Goal: Task Accomplishment & Management: Manage account settings

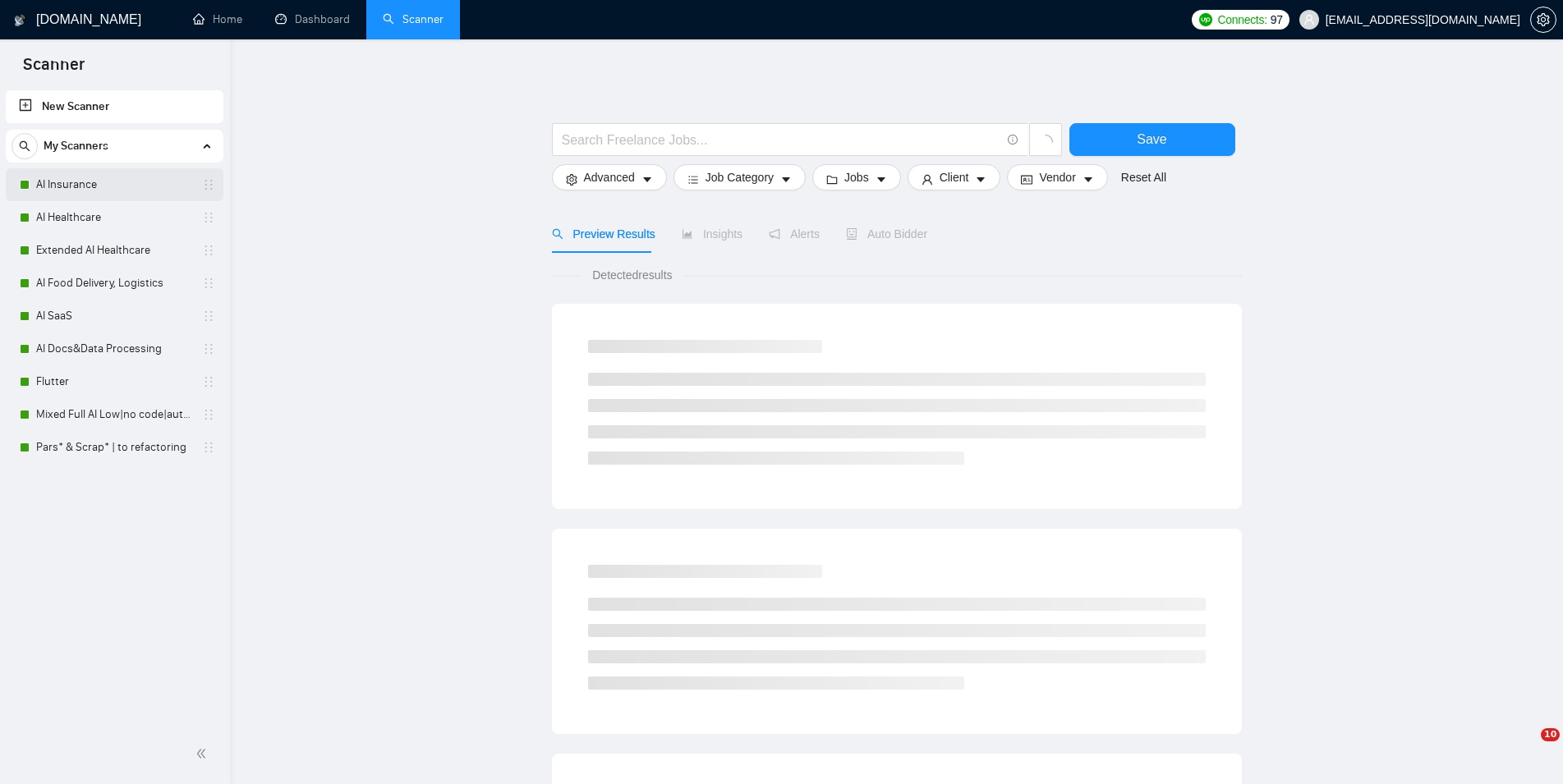
click at [131, 188] on link "AI Insurance" at bounding box center [113, 185] width 156 height 33
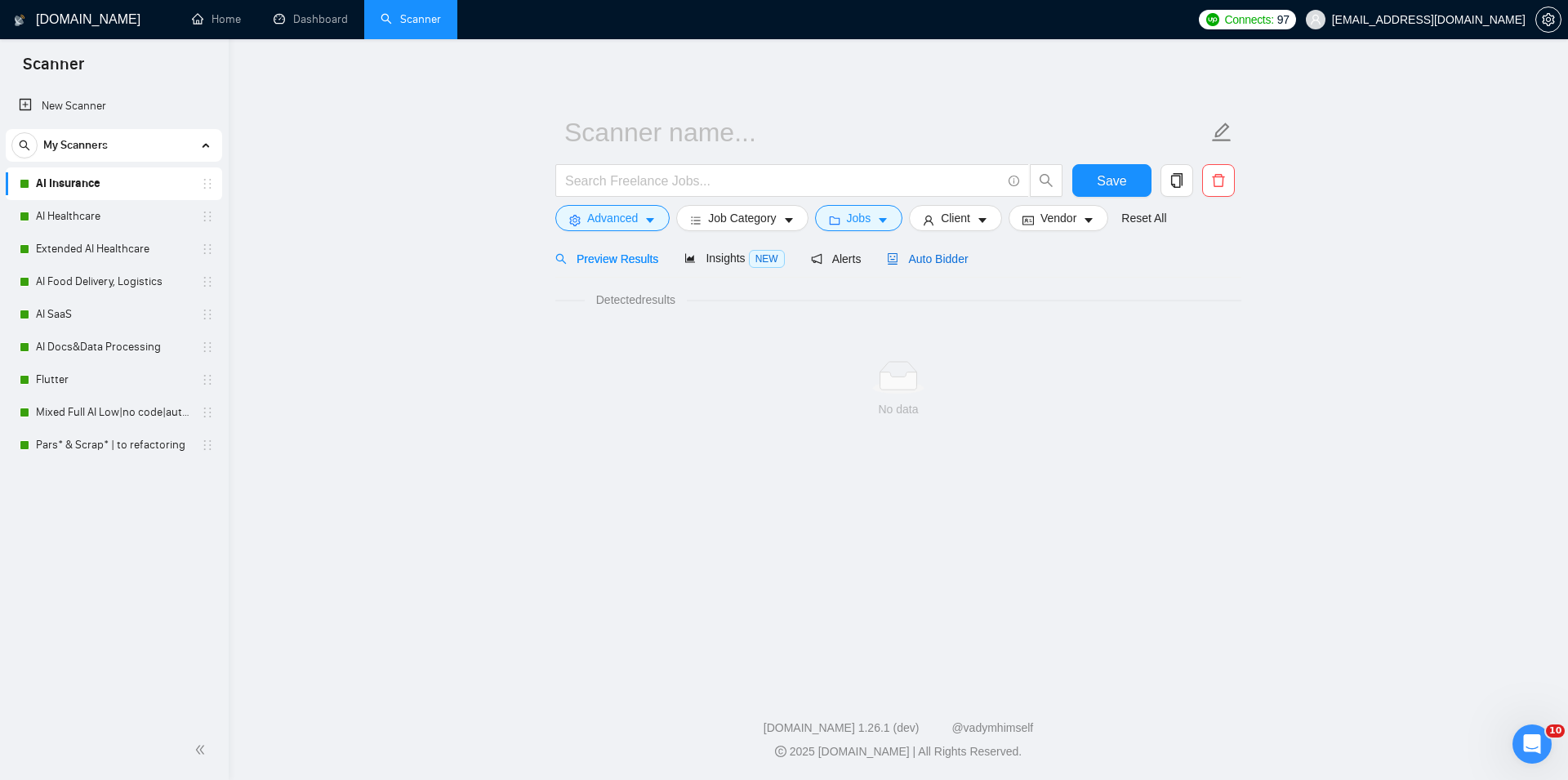
click at [934, 265] on span "Auto Bidder" at bounding box center [927, 259] width 81 height 13
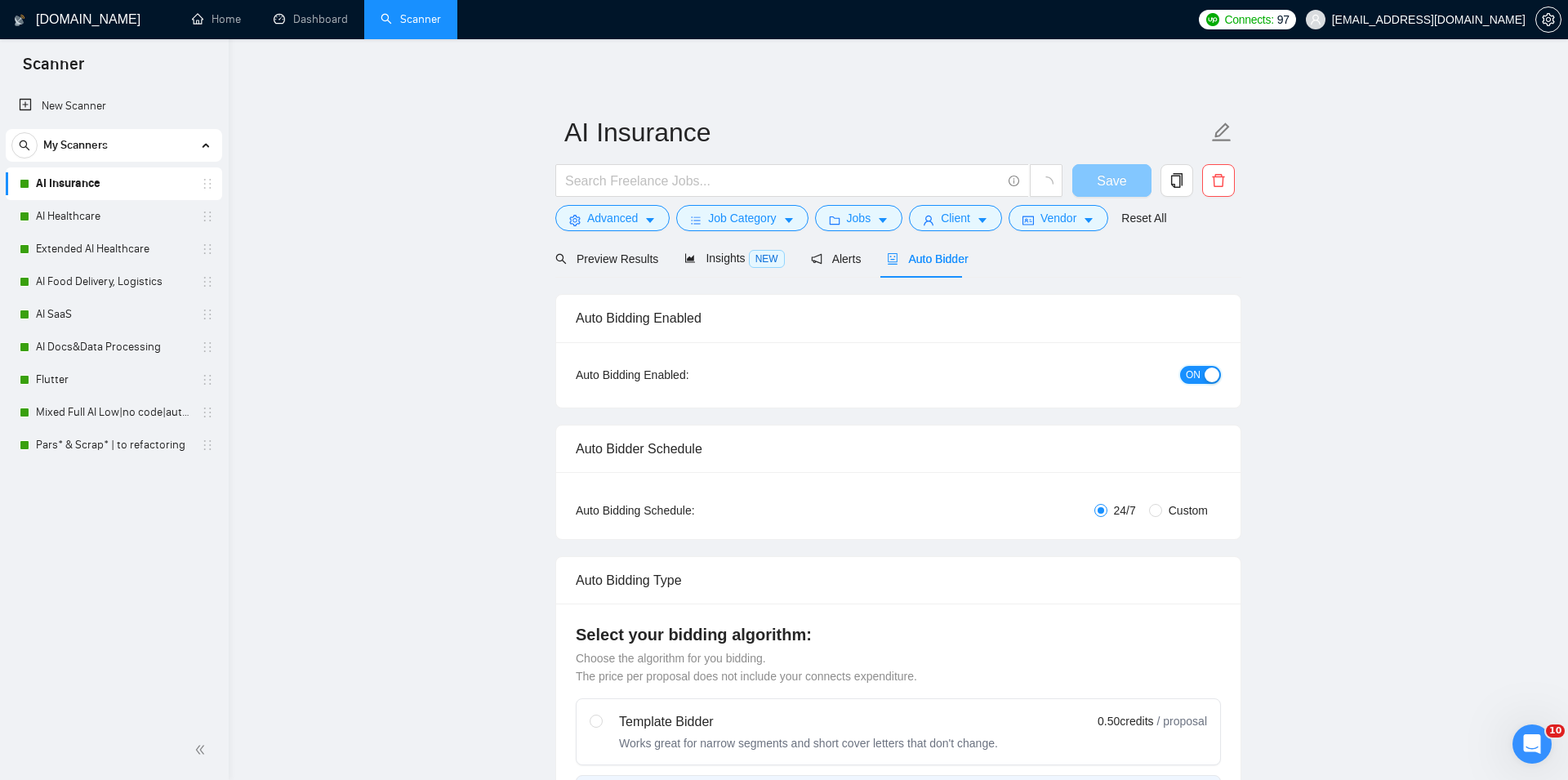
click at [1212, 372] on div "button" at bounding box center [1212, 375] width 15 height 15
click at [1113, 181] on span "Save" at bounding box center [1105, 181] width 29 height 21
click at [81, 220] on link "AI Healthcare" at bounding box center [113, 217] width 155 height 33
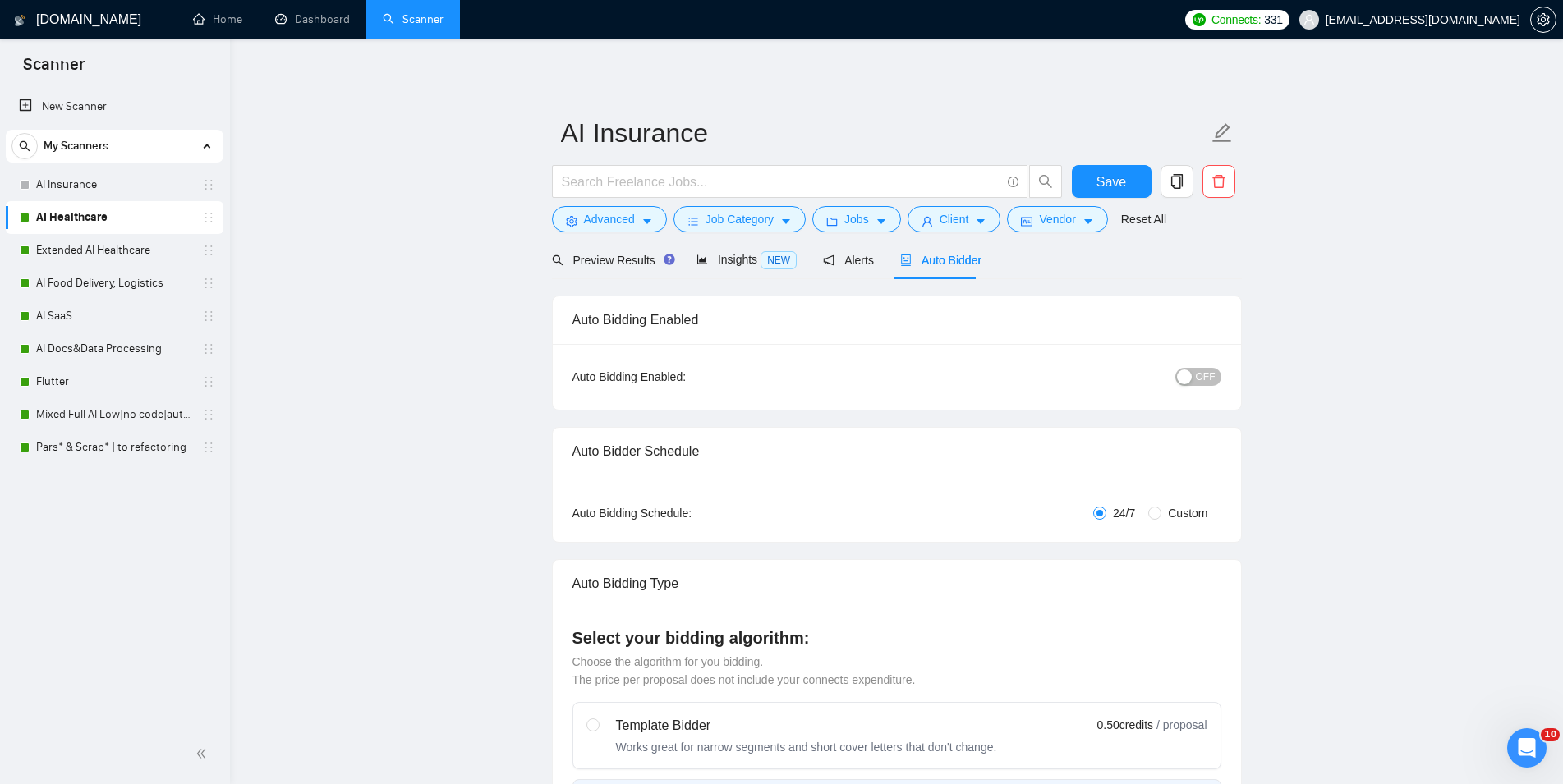
click at [953, 260] on span "Auto Bidder" at bounding box center [940, 260] width 81 height 13
click at [1191, 373] on span "ON" at bounding box center [1193, 377] width 15 height 18
checkbox input "true"
click at [1112, 179] on span "Save" at bounding box center [1111, 182] width 30 height 21
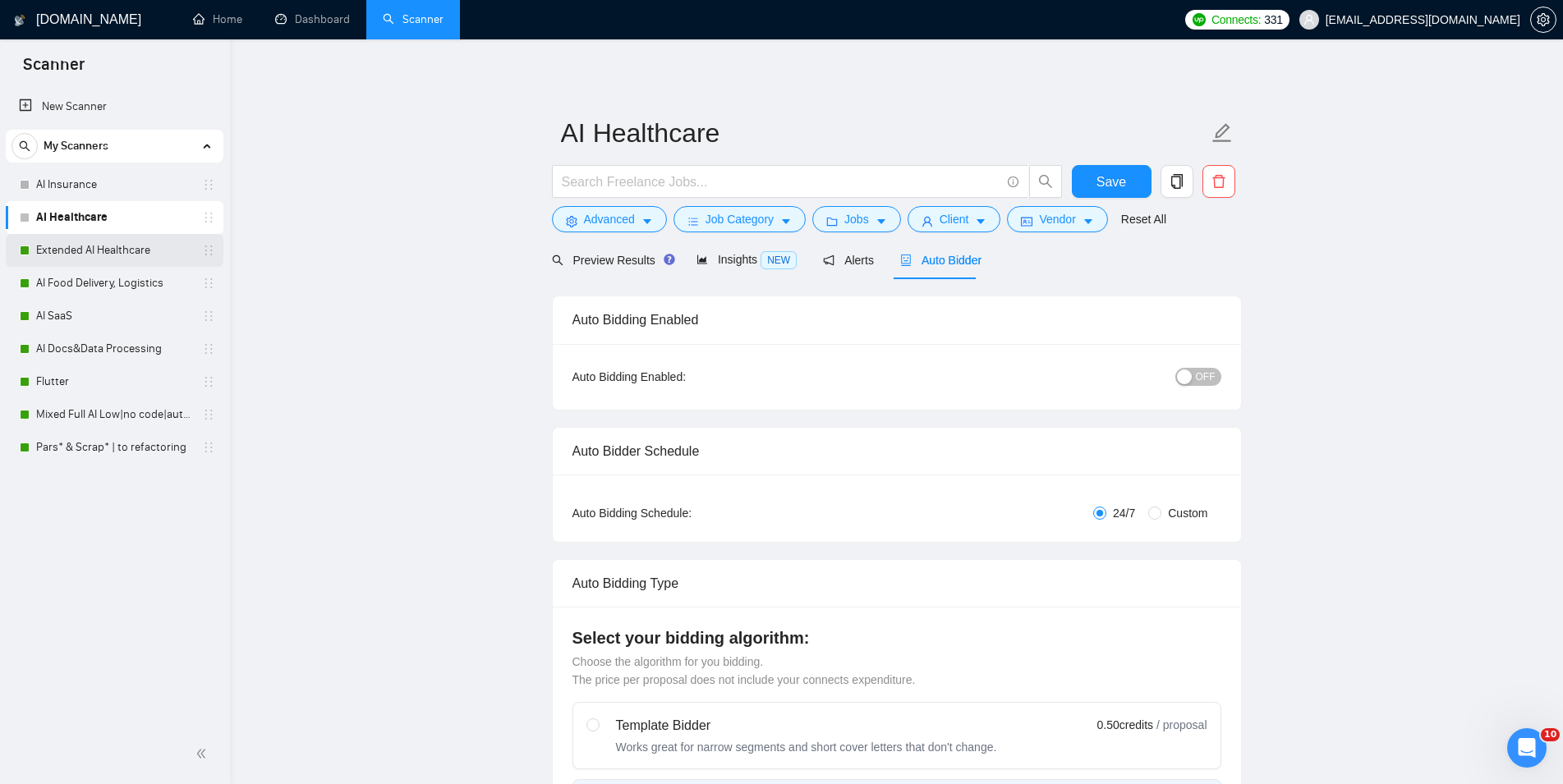
click at [120, 247] on link "Extended AI Healthcare" at bounding box center [113, 250] width 156 height 33
click at [938, 263] on span "Auto Bidder" at bounding box center [940, 260] width 81 height 13
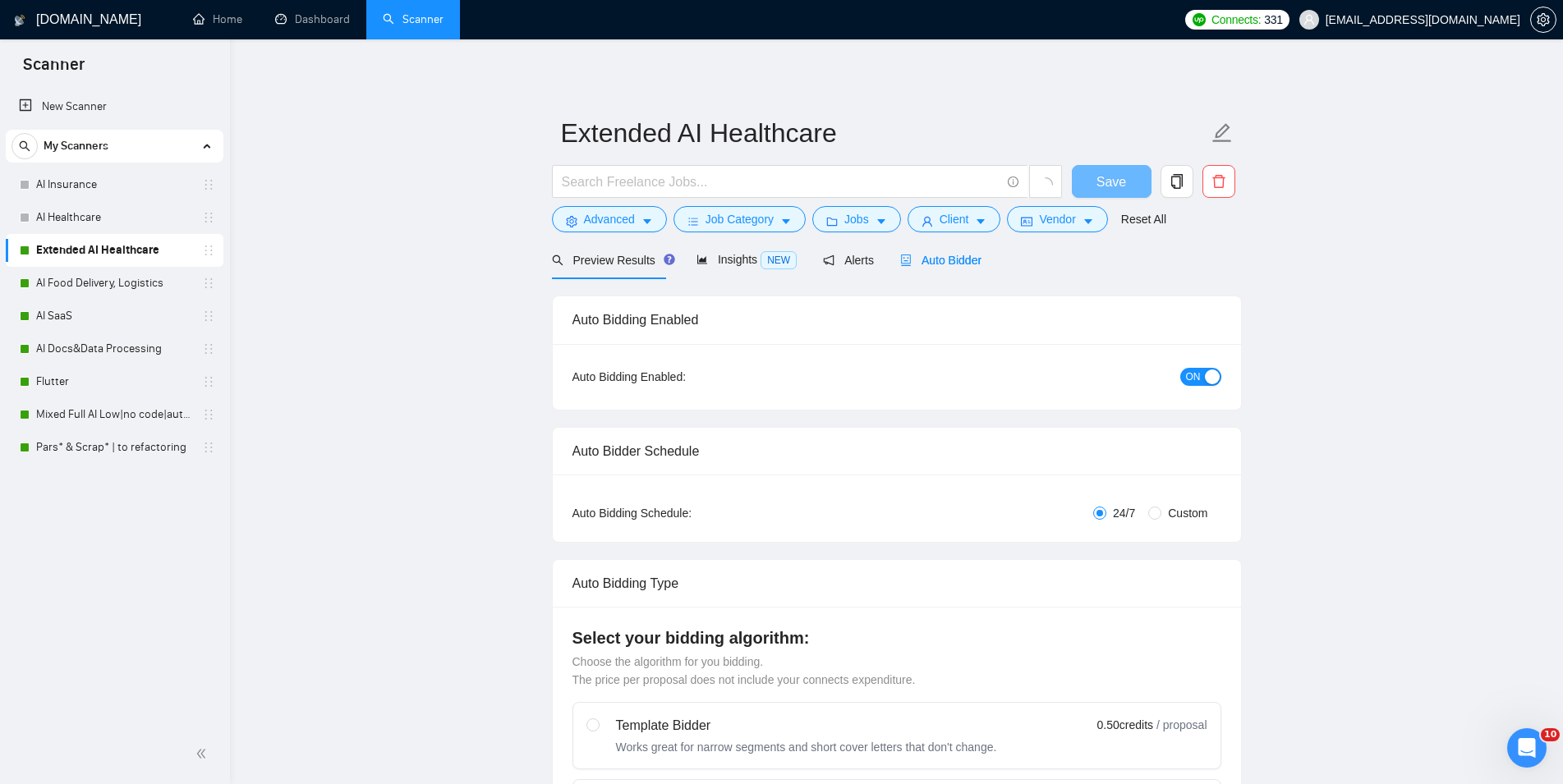
click at [1202, 373] on button "ON" at bounding box center [1200, 377] width 41 height 18
click at [1120, 187] on span "Save" at bounding box center [1111, 182] width 30 height 21
click at [166, 283] on link "AI Food Delivery, Logistics" at bounding box center [113, 283] width 156 height 33
checkbox input "true"
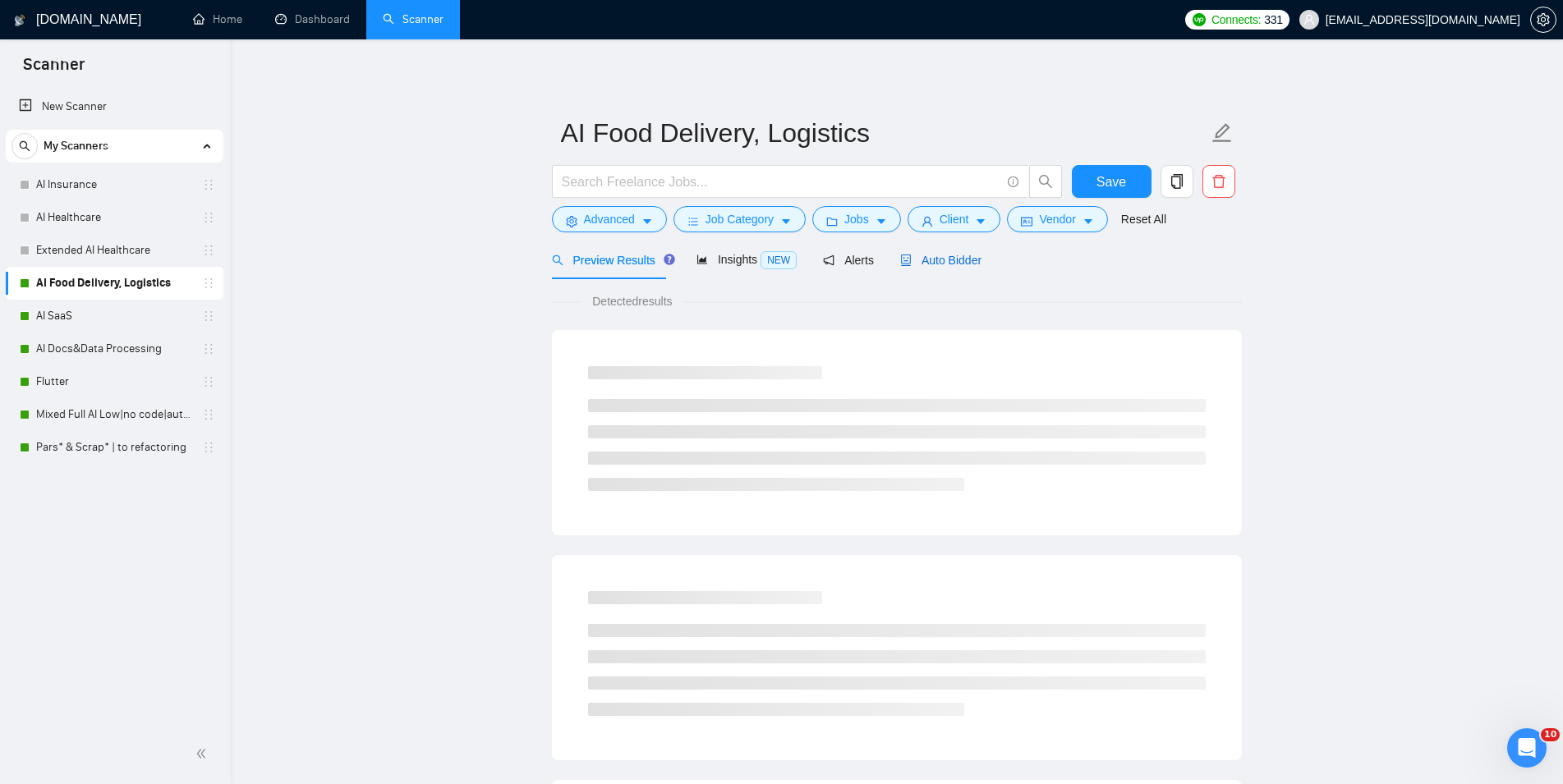
click at [941, 265] on span "Auto Bidder" at bounding box center [940, 260] width 81 height 13
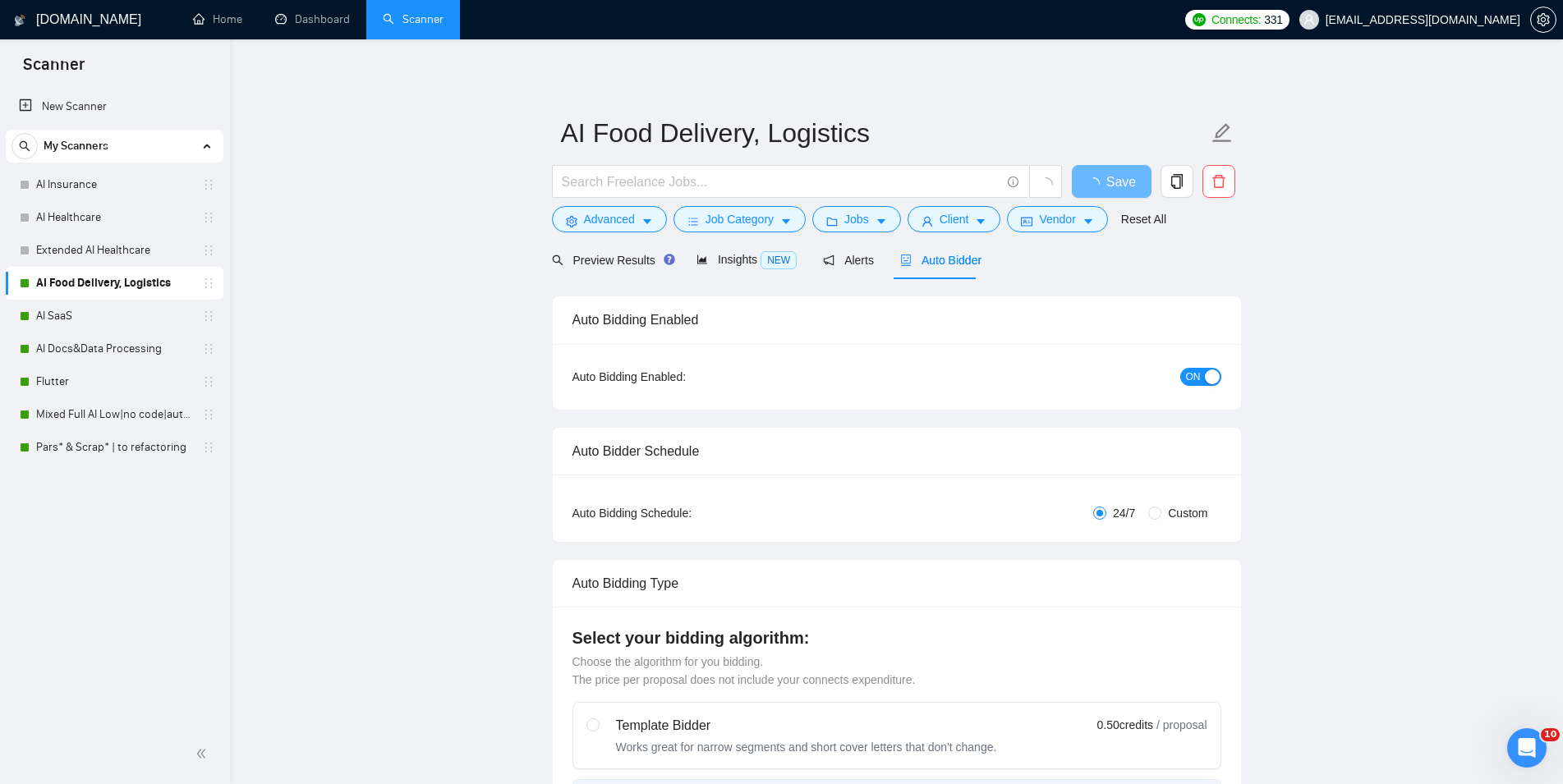
click at [1203, 376] on button "ON" at bounding box center [1200, 377] width 41 height 18
checkbox input "true"
click at [1123, 181] on span "Save" at bounding box center [1111, 182] width 30 height 21
click at [108, 321] on link "AI SaaS" at bounding box center [113, 317] width 156 height 33
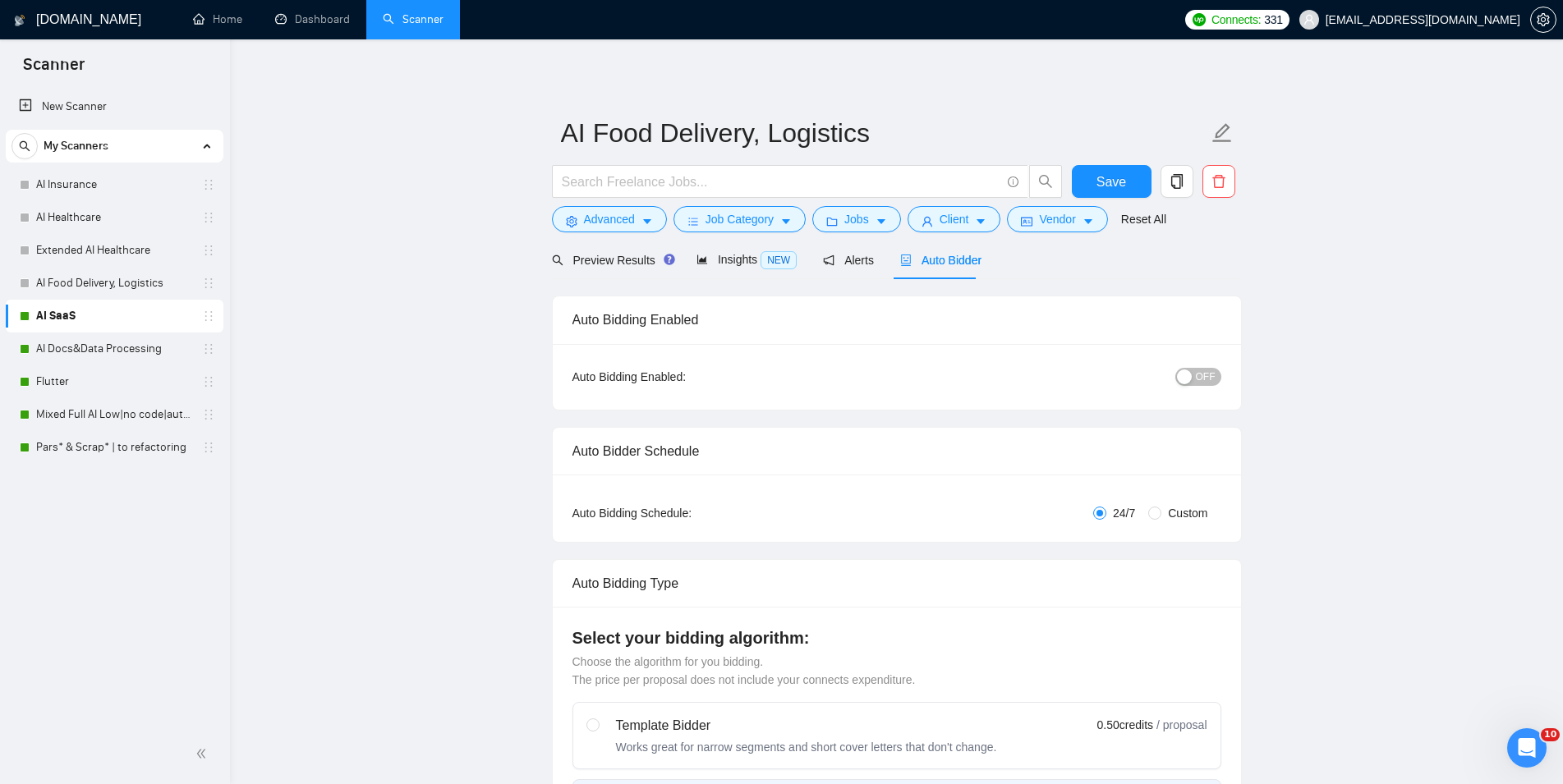
click at [965, 262] on span "Auto Bidder" at bounding box center [940, 260] width 81 height 13
click at [1191, 374] on div "button" at bounding box center [1184, 377] width 15 height 15
click at [1123, 180] on span "Save" at bounding box center [1111, 182] width 30 height 21
click at [93, 344] on link "AI Docs&Data Processing" at bounding box center [113, 349] width 156 height 33
click at [947, 265] on span "Auto Bidder" at bounding box center [940, 260] width 81 height 13
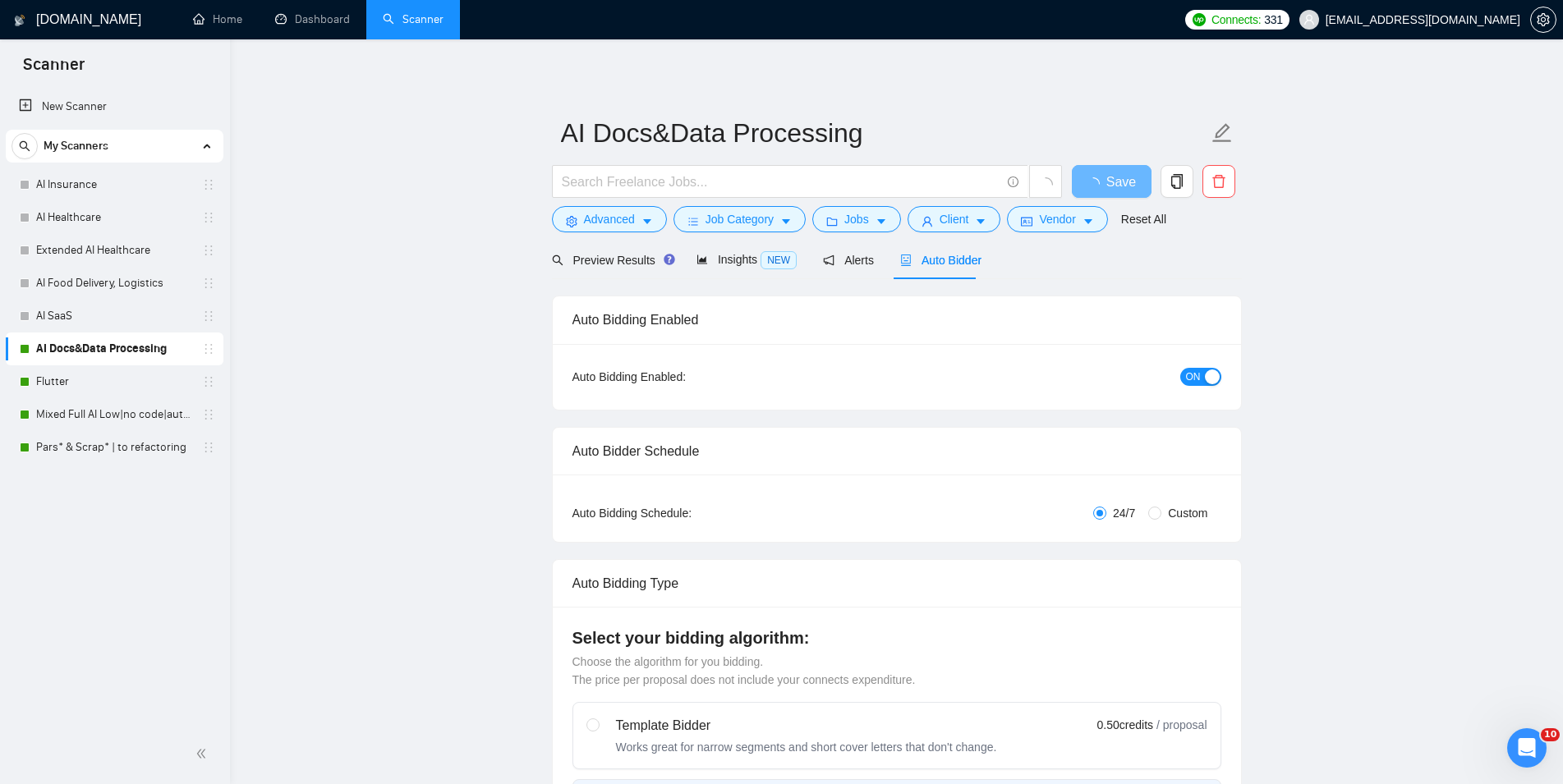
click at [1193, 376] on span "ON" at bounding box center [1193, 377] width 15 height 18
click at [1125, 178] on button "Save" at bounding box center [1111, 181] width 79 height 33
click at [163, 376] on link "Flutter" at bounding box center [113, 382] width 156 height 33
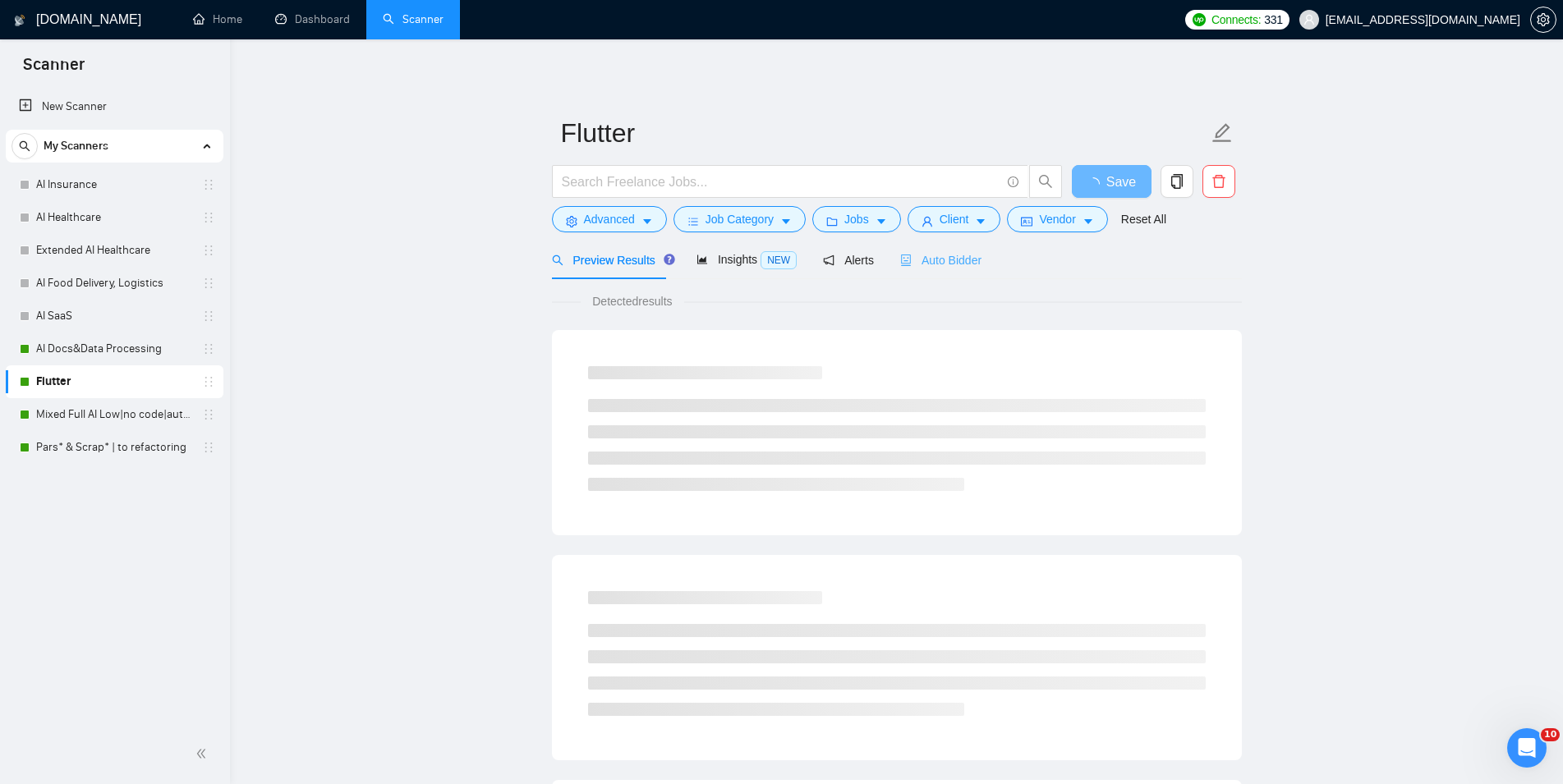
click at [949, 269] on div "Auto Bidder" at bounding box center [940, 260] width 81 height 38
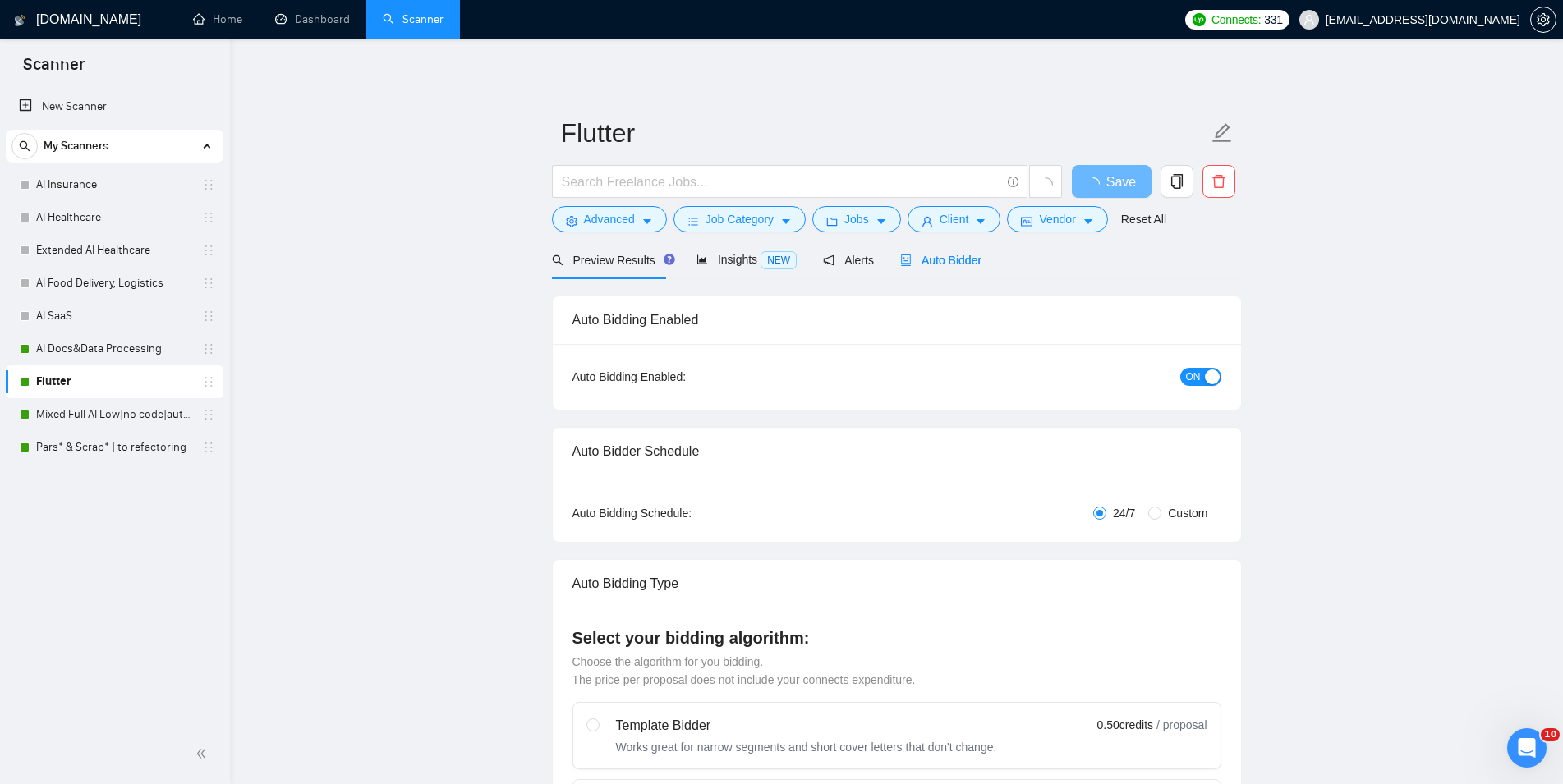
click at [1213, 372] on div "button" at bounding box center [1212, 377] width 15 height 15
click at [1106, 181] on span "Save" at bounding box center [1111, 182] width 30 height 21
click at [98, 412] on link "Mixed Full AI Low|no code|automations" at bounding box center [113, 415] width 156 height 33
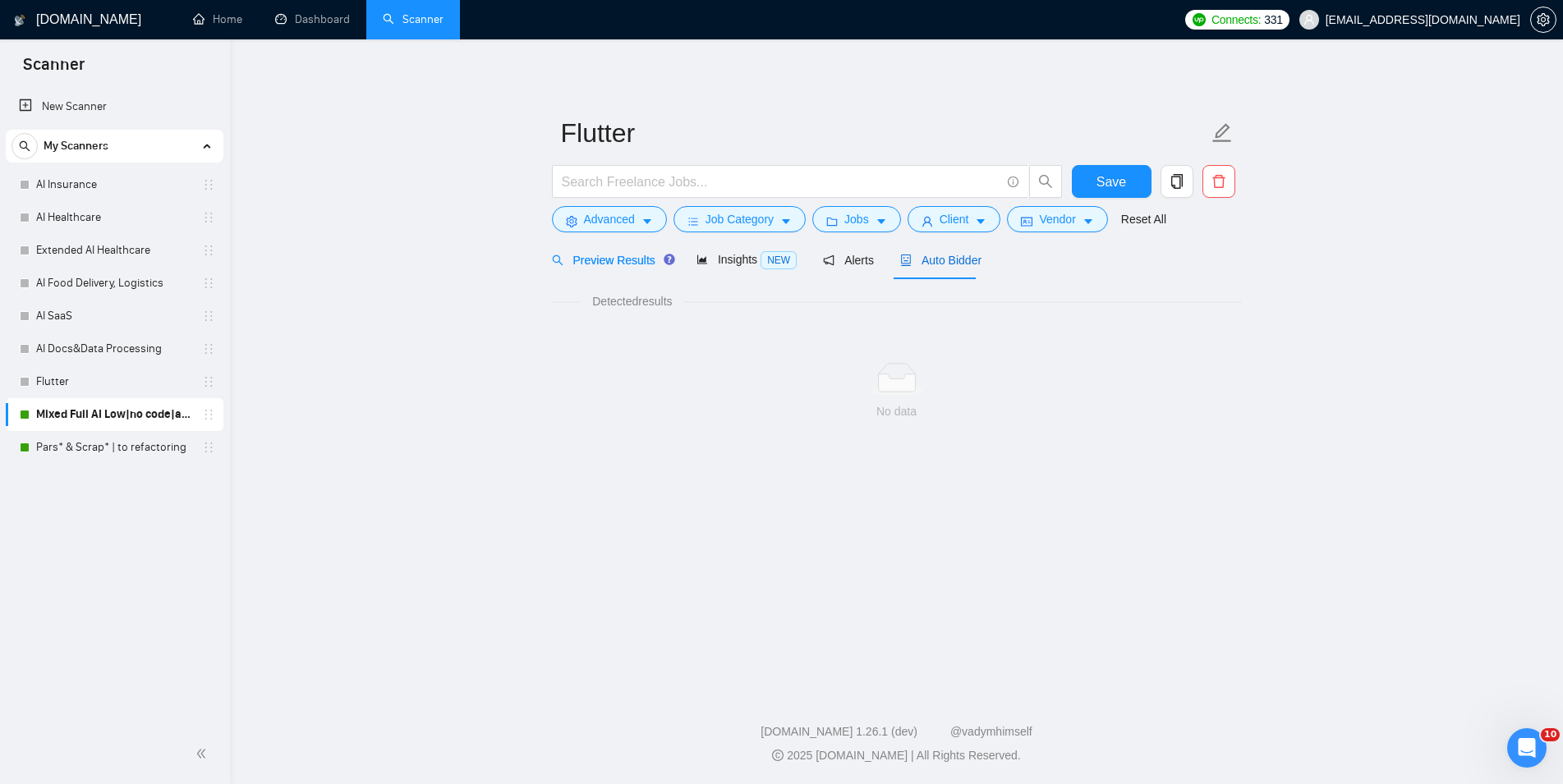
click at [947, 256] on span "Auto Bidder" at bounding box center [940, 260] width 81 height 13
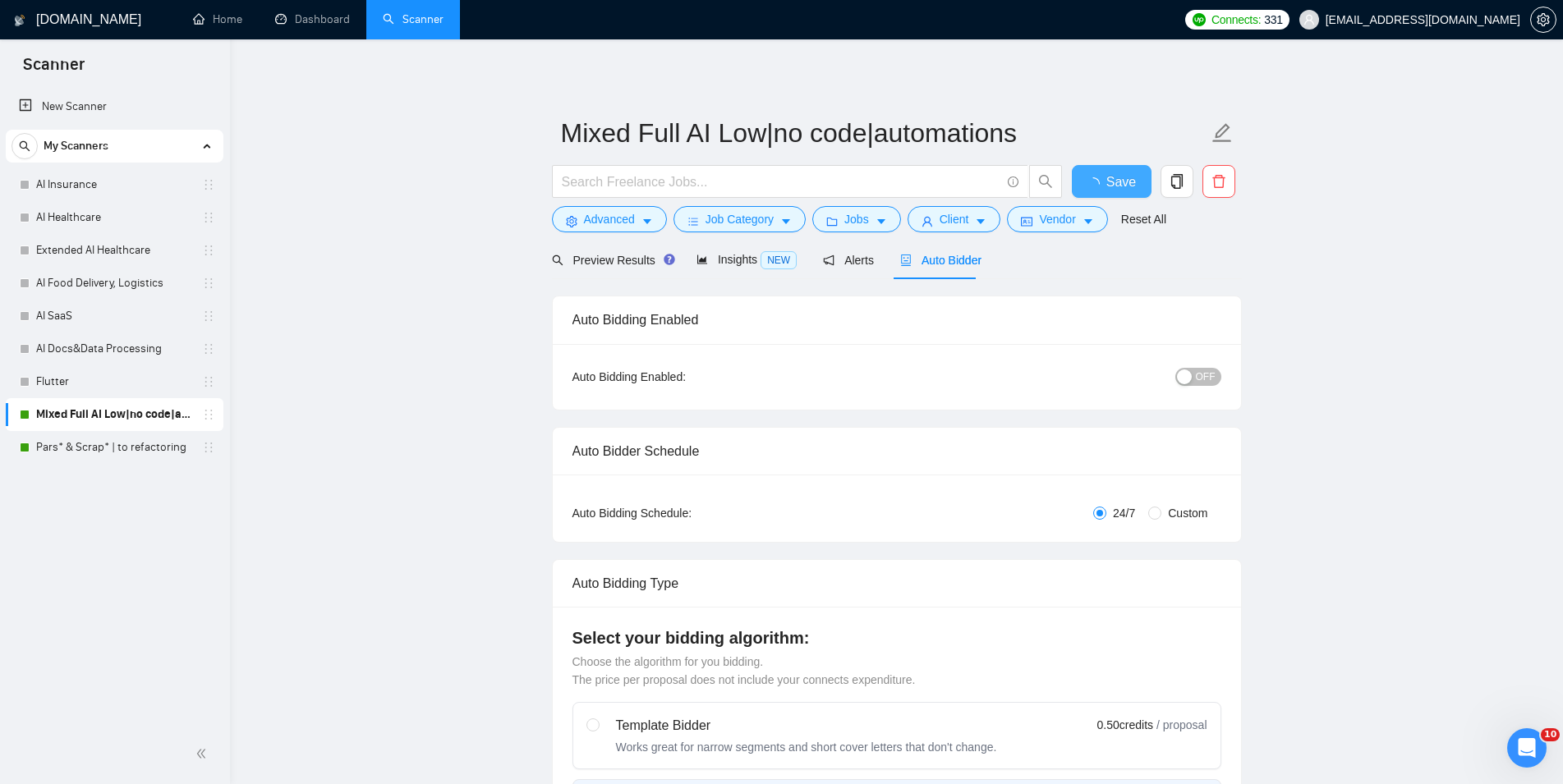
click at [1113, 185] on span "Save" at bounding box center [1122, 182] width 30 height 21
checkbox input "false"
click at [133, 444] on link "Pars* & Scrap* | to refactoring" at bounding box center [113, 447] width 156 height 33
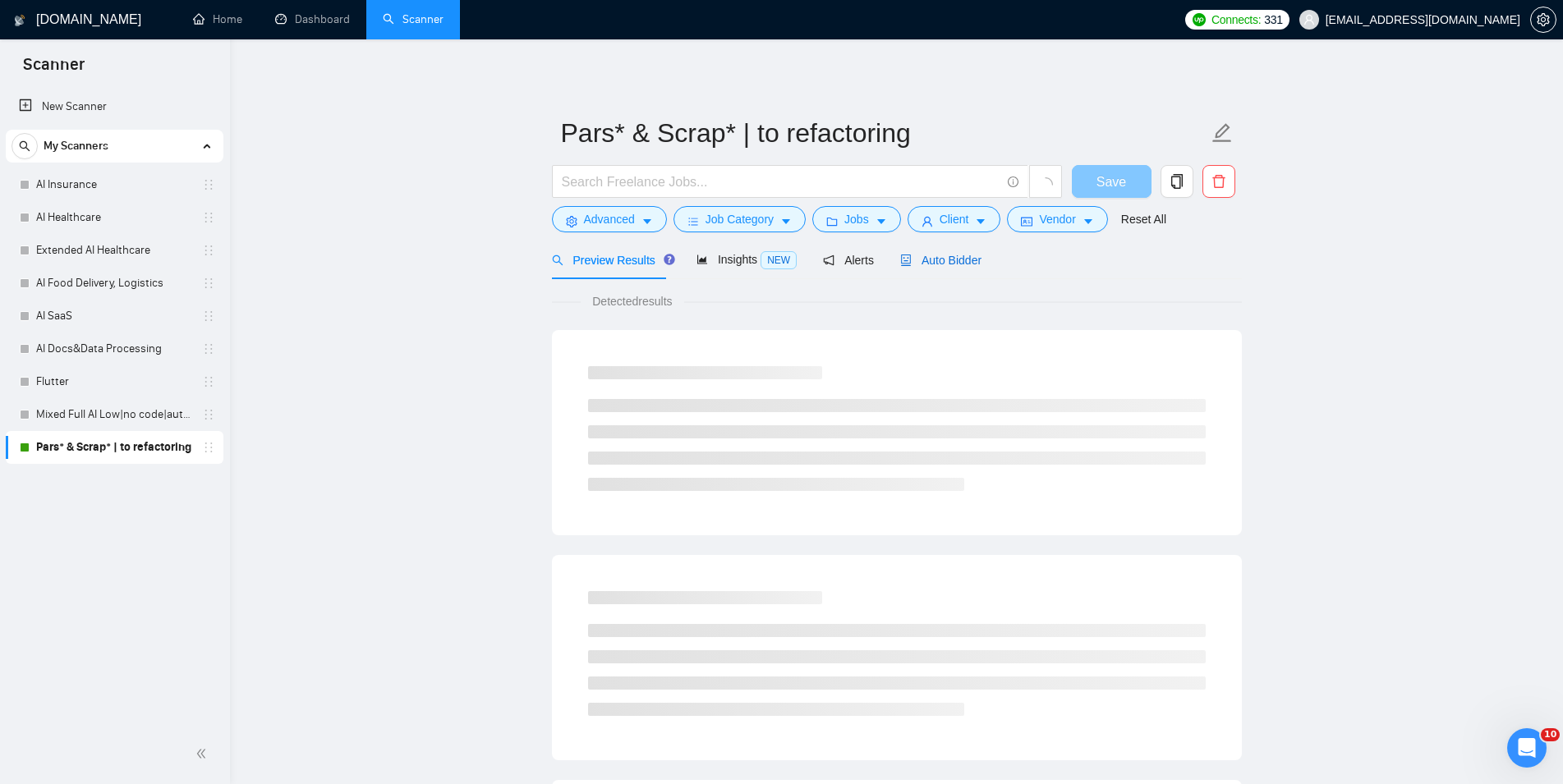
click at [937, 255] on span "Auto Bidder" at bounding box center [940, 260] width 81 height 13
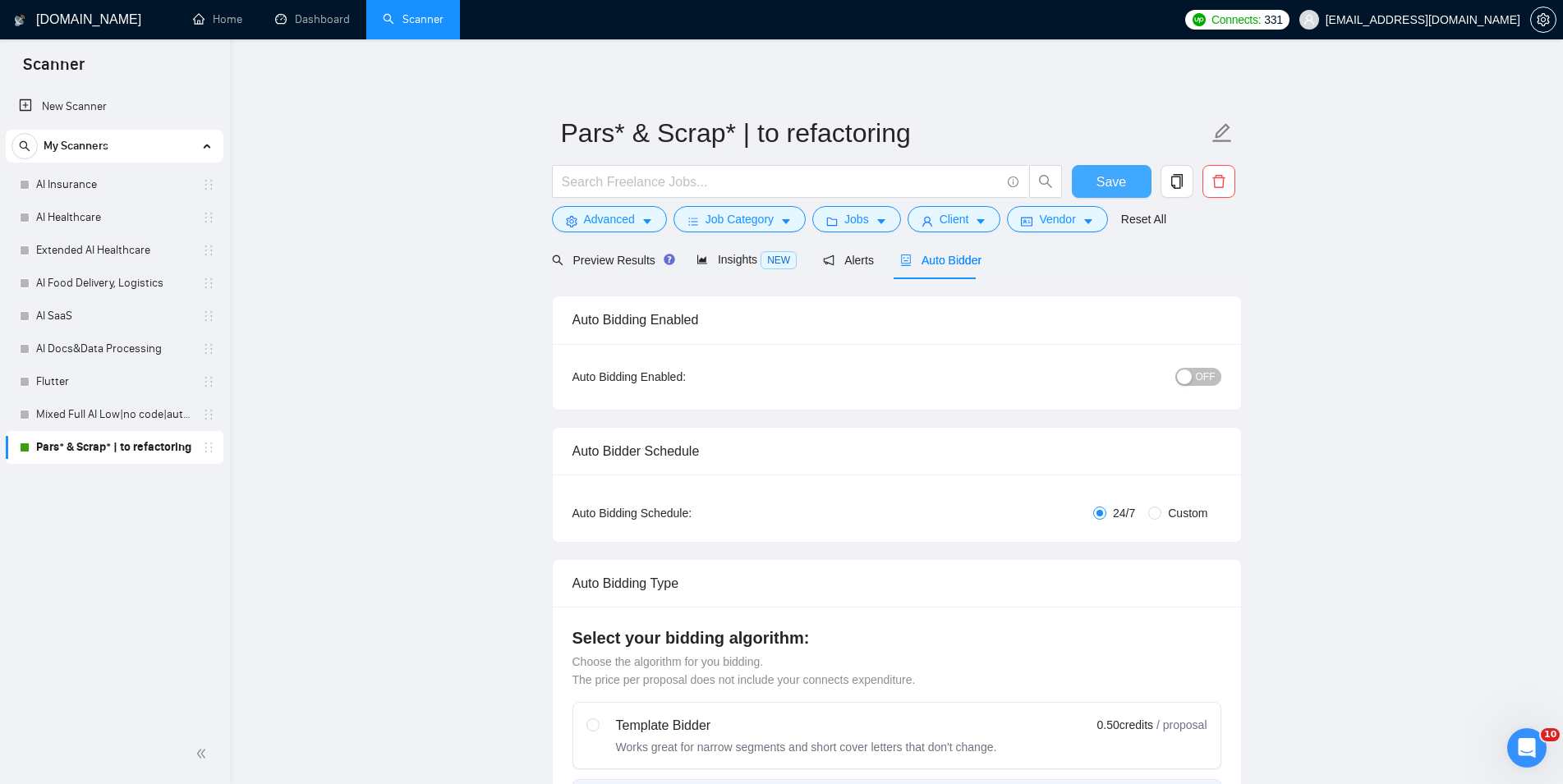
click at [1107, 184] on span "Save" at bounding box center [1111, 182] width 30 height 21
click at [322, 17] on link "Dashboard" at bounding box center [313, 19] width 75 height 14
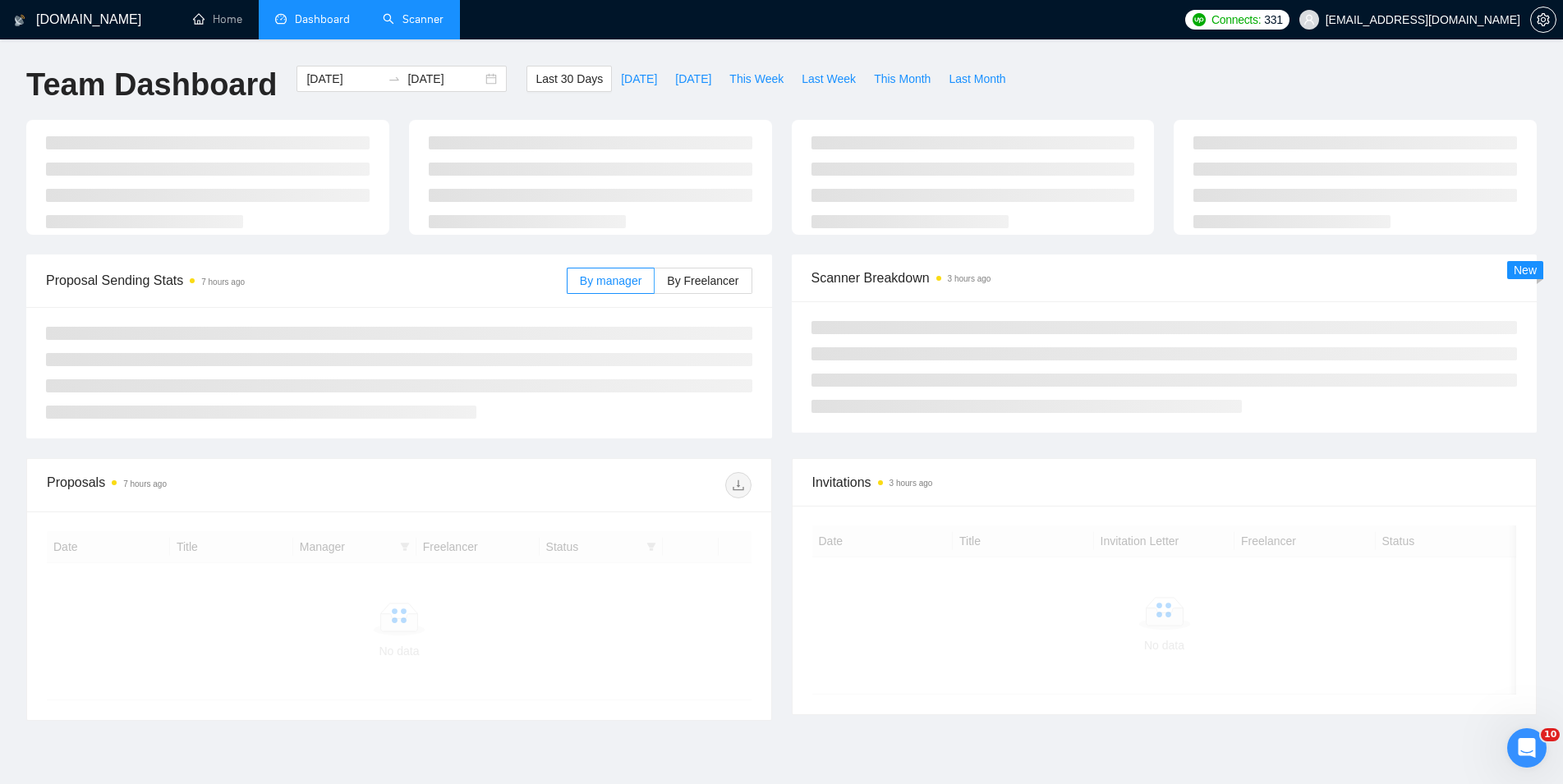
click at [425, 19] on link "Scanner" at bounding box center [413, 19] width 61 height 14
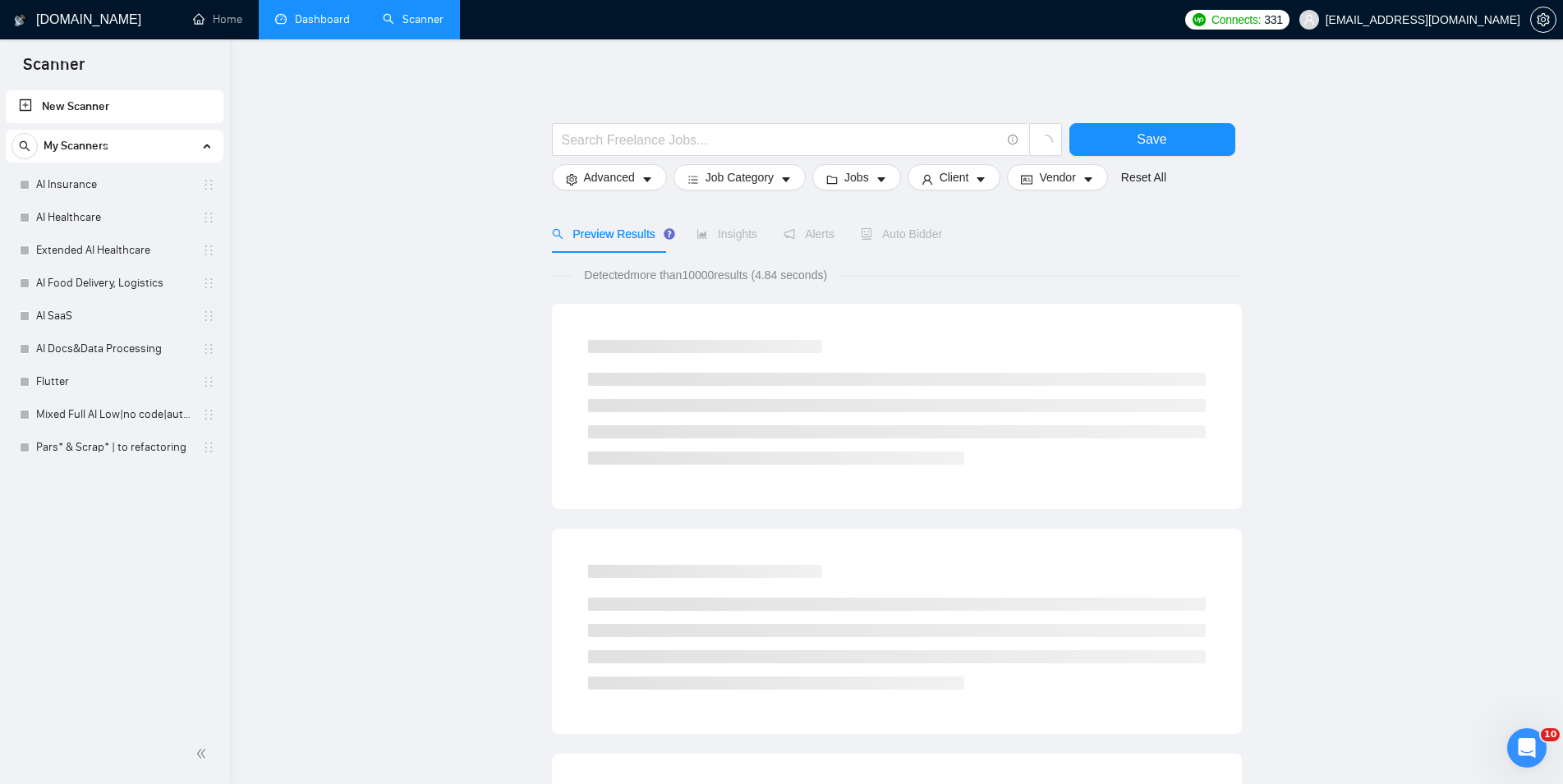
click at [297, 21] on link "Dashboard" at bounding box center [313, 19] width 75 height 14
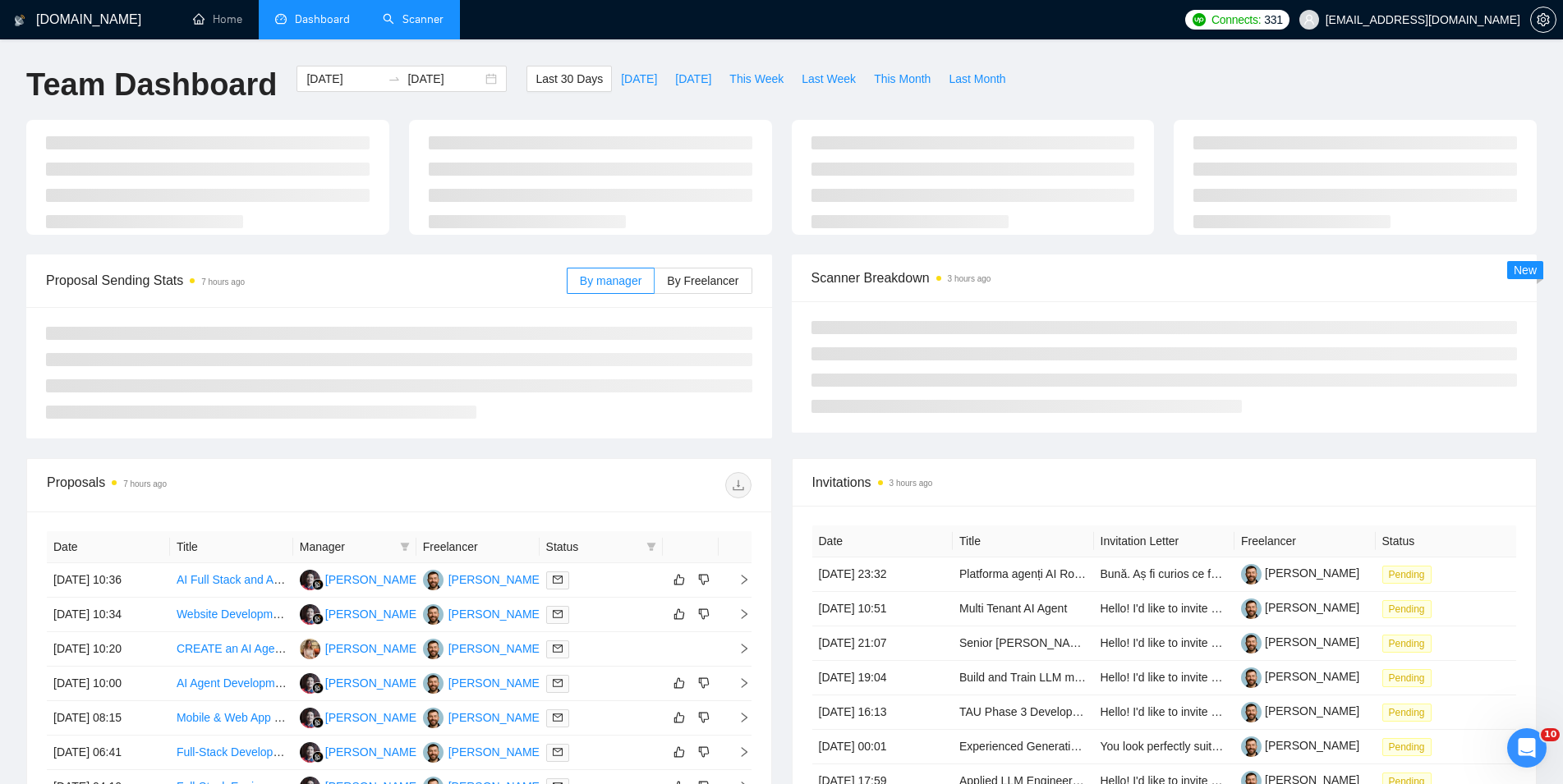
type input "[DATE]"
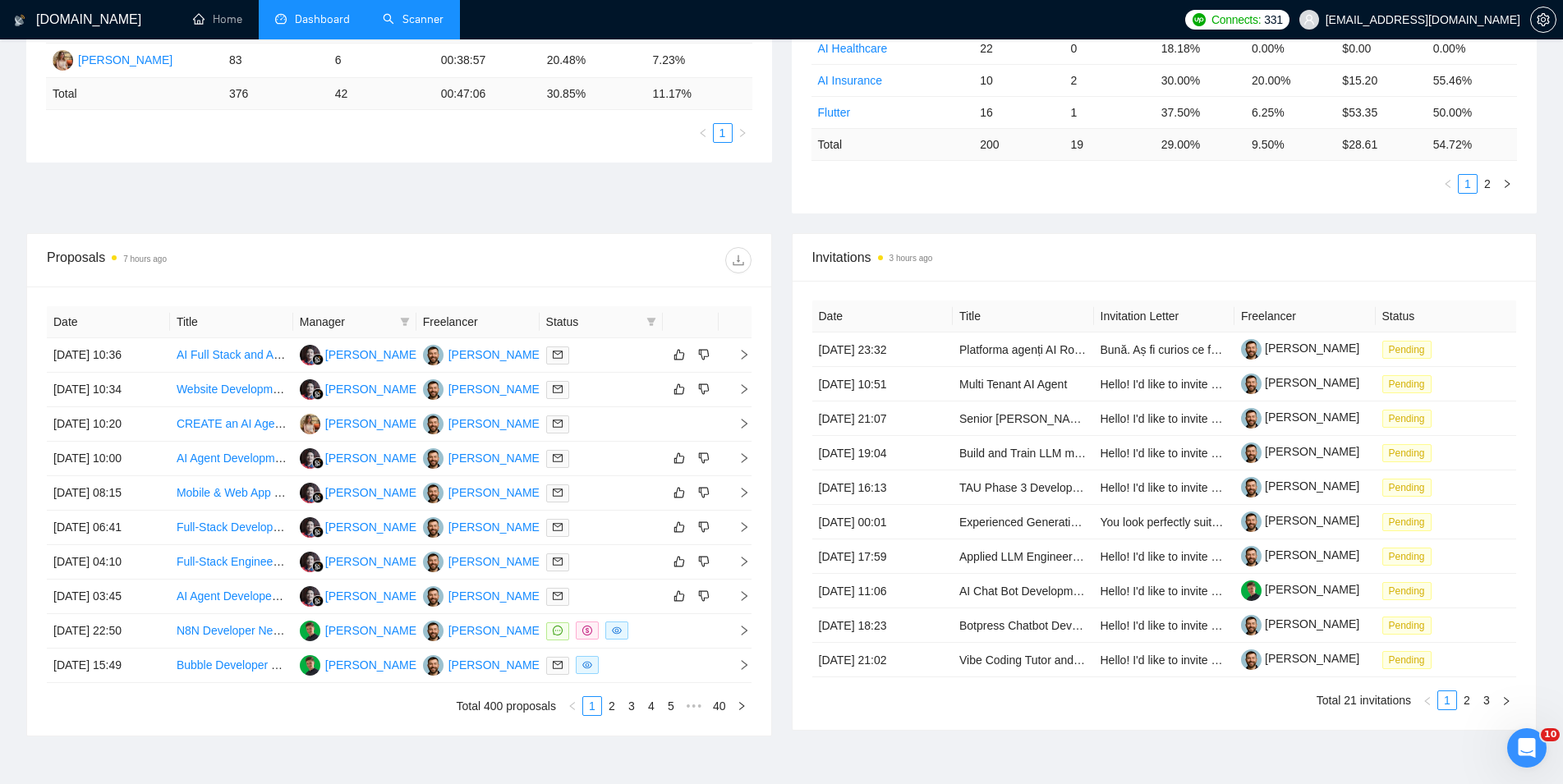
scroll to position [335, 0]
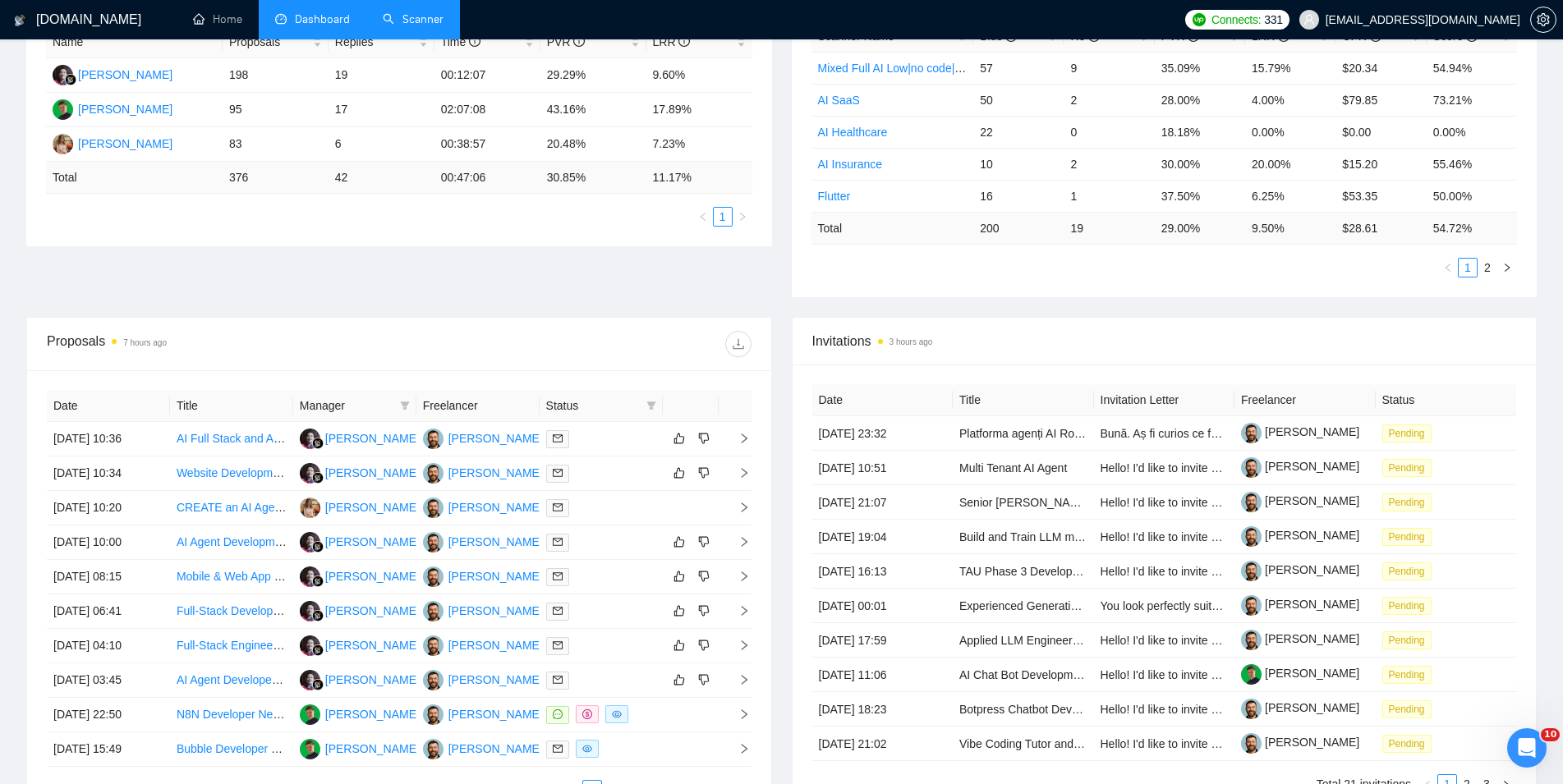
click at [414, 26] on link "Scanner" at bounding box center [413, 19] width 61 height 14
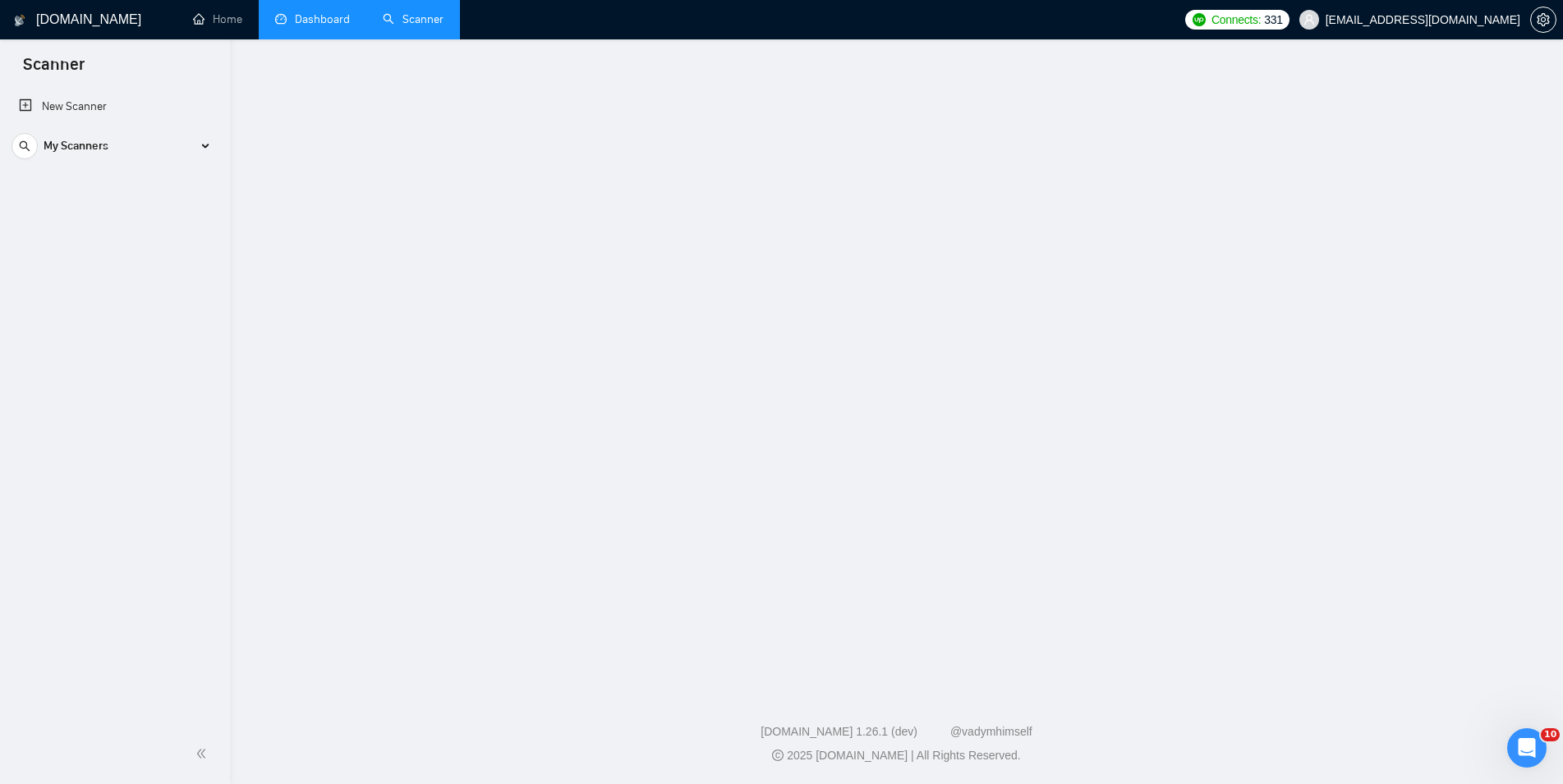
click at [303, 17] on link "Dashboard" at bounding box center [313, 19] width 75 height 14
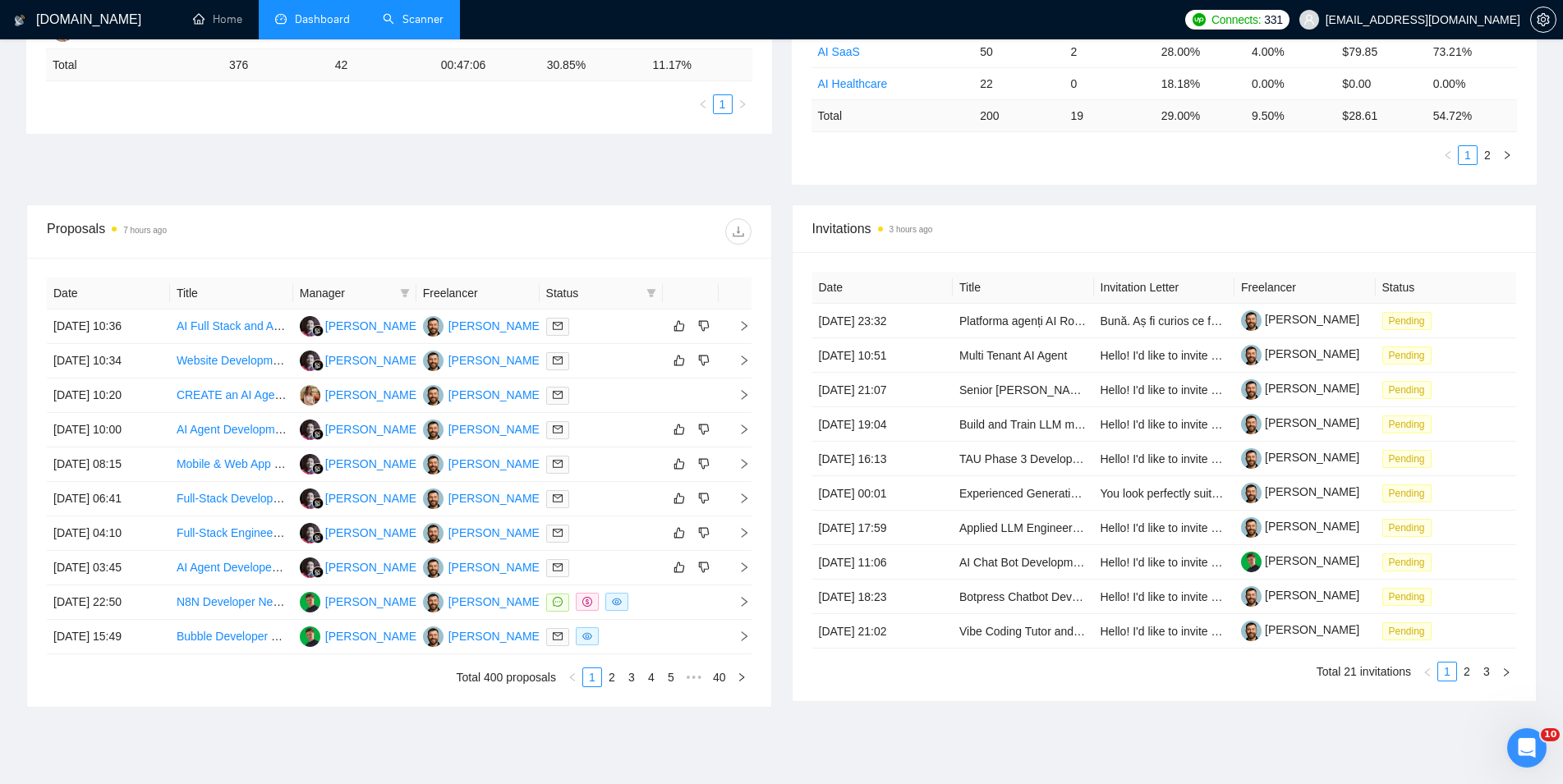
scroll to position [502, 0]
